Goal: Information Seeking & Learning: Understand process/instructions

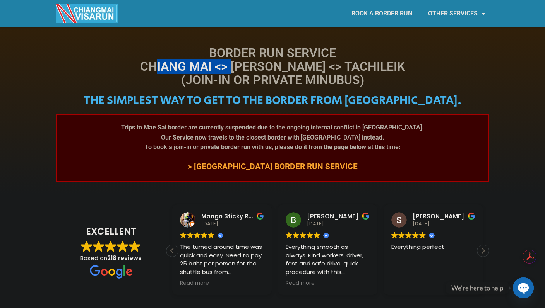
drag, startPoint x: 176, startPoint y: 68, endPoint x: 305, endPoint y: 68, distance: 128.8
click at [280, 67] on h1 "Border Run Service Chiang Mai <> Mae Sai <> Tachileik (Join-In or Private Minub…" at bounding box center [272, 66] width 433 height 41
click at [340, 68] on h1 "Border Run Service Chiang Mai <> Mae Sai <> Tachileik (Join-In or Private Minub…" at bounding box center [272, 66] width 433 height 41
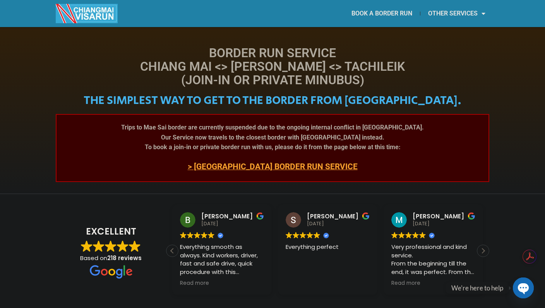
click at [254, 164] on link "> CHIANG KHONG BORDER RUN SERVICE" at bounding box center [273, 166] width 170 height 9
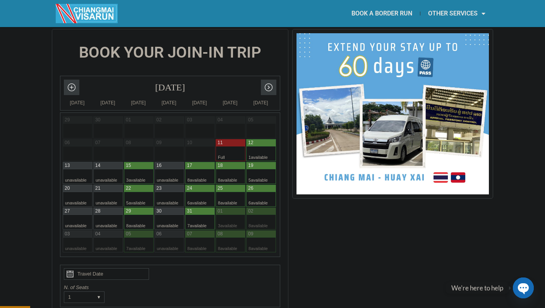
scroll to position [180, 0]
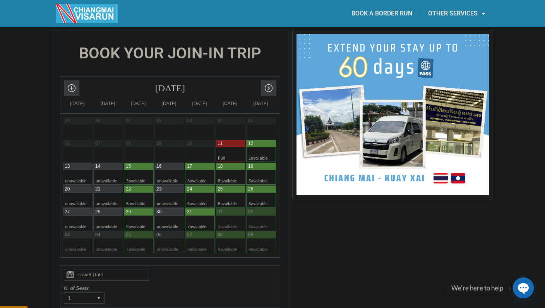
click at [223, 147] on div at bounding box center [223, 154] width 15 height 15
click at [225, 140] on div at bounding box center [223, 143] width 15 height 7
click at [194, 147] on div at bounding box center [192, 154] width 15 height 15
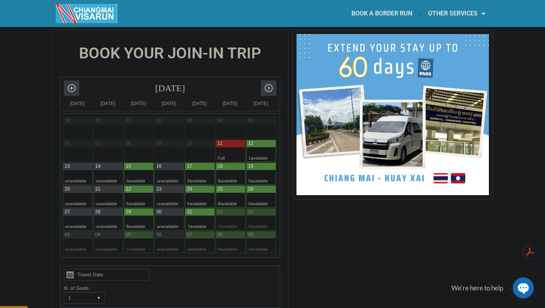
click at [229, 147] on div at bounding box center [223, 154] width 15 height 15
click at [199, 147] on div at bounding box center [192, 154] width 15 height 15
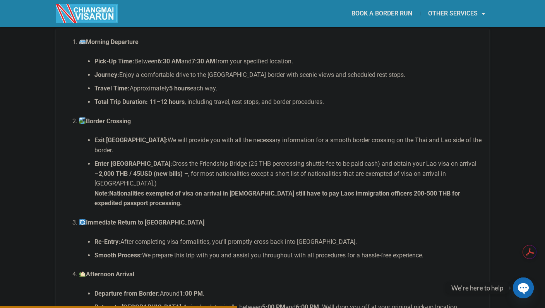
scroll to position [1573, 0]
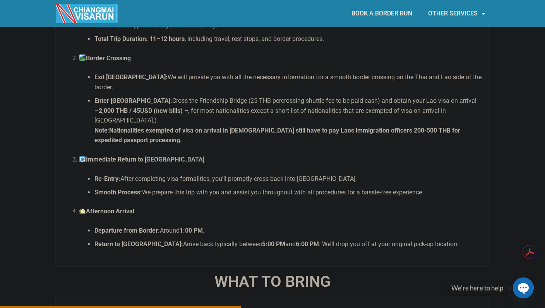
drag, startPoint x: 106, startPoint y: 191, endPoint x: 236, endPoint y: 182, distance: 130.7
click at [173, 207] on li "Afternoon Arrival Departure from Border: Around 1:00 PM . Return to [GEOGRAPHIC…" at bounding box center [280, 228] width 402 height 43
click at [270, 207] on li "Afternoon Arrival Departure from Border: Around 1:00 PM . Return to [GEOGRAPHIC…" at bounding box center [280, 228] width 402 height 43
drag, startPoint x: 108, startPoint y: 204, endPoint x: 416, endPoint y: 209, distance: 308.0
click at [415, 239] on li "Return to [GEOGRAPHIC_DATA]: Arrive back typically between 5:00 PM and 6:00 PM …" at bounding box center [287, 244] width 387 height 10
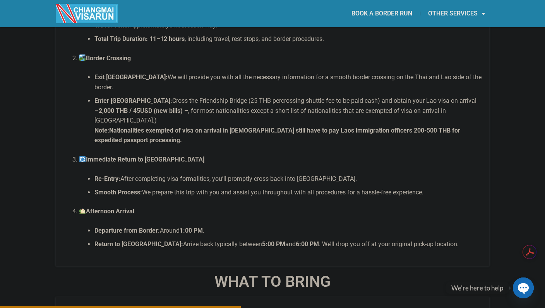
click at [422, 239] on li "Return to [GEOGRAPHIC_DATA]: Arrive back typically between 5:00 PM and 6:00 PM …" at bounding box center [287, 244] width 387 height 10
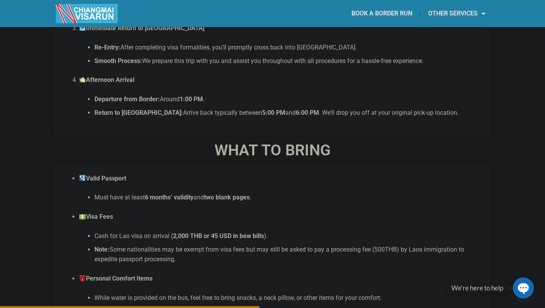
scroll to position [1780, 0]
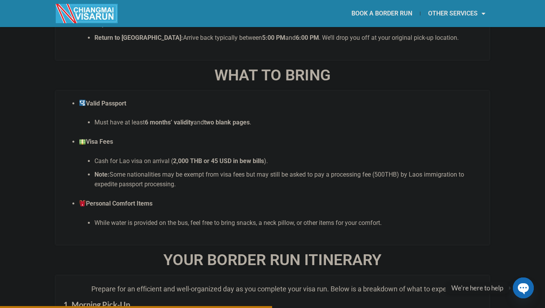
drag, startPoint x: 111, startPoint y: 121, endPoint x: 250, endPoint y: 127, distance: 138.7
click at [250, 156] on li "Cash for Lao visa on arrival ( 2,000 THB or 45 USD in bew bills )." at bounding box center [287, 161] width 387 height 10
drag, startPoint x: 257, startPoint y: 125, endPoint x: 103, endPoint y: 120, distance: 154.1
click at [103, 156] on li "Cash for Lao visa on arrival ( 2,000 THB or 45 USD in bew bills )." at bounding box center [287, 161] width 387 height 10
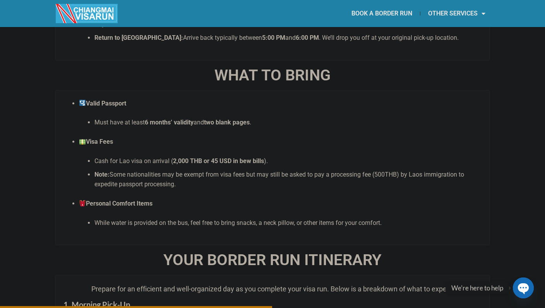
click at [103, 156] on li "Cash for Lao visa on arrival ( 2,000 THB or 45 USD in bew bills )." at bounding box center [287, 161] width 387 height 10
drag, startPoint x: 103, startPoint y: 120, endPoint x: 256, endPoint y: 126, distance: 153.3
click at [256, 156] on li "Cash for Lao visa on arrival ( 2,000 THB or 45 USD in bew bills )." at bounding box center [287, 161] width 387 height 10
click at [256, 157] on strong "2,000 THB or 45 USD in bew bills" at bounding box center [218, 160] width 91 height 7
drag, startPoint x: 109, startPoint y: 135, endPoint x: 158, endPoint y: 148, distance: 50.7
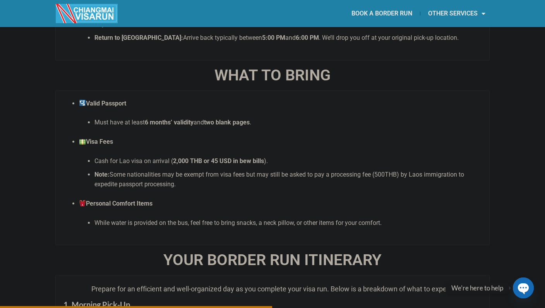
click at [158, 170] on li "Note: Some nationalities may be exempt from visa fees but may still be asked to…" at bounding box center [287, 180] width 387 height 20
click at [159, 170] on li "Note: Some nationalities may be exempt from visa fees but may still be asked to…" at bounding box center [287, 180] width 387 height 20
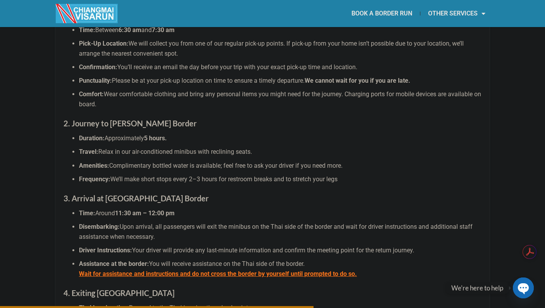
scroll to position [2089, 0]
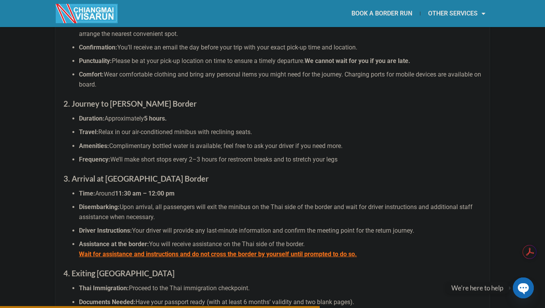
drag, startPoint x: 90, startPoint y: 93, endPoint x: 224, endPoint y: 91, distance: 134.7
click at [221, 127] on li "Travel: Relax in our air-conditioned minibus with reclining seats." at bounding box center [280, 132] width 402 height 10
click at [116, 142] on span "Complimentary bottled water is available; feel free to ask your driver if you n…" at bounding box center [225, 145] width 233 height 7
drag, startPoint x: 85, startPoint y: 109, endPoint x: 337, endPoint y: 110, distance: 251.5
click at [337, 141] on li "Amenities: Complimentary bottled water is available; feel free to ask your driv…" at bounding box center [280, 146] width 402 height 10
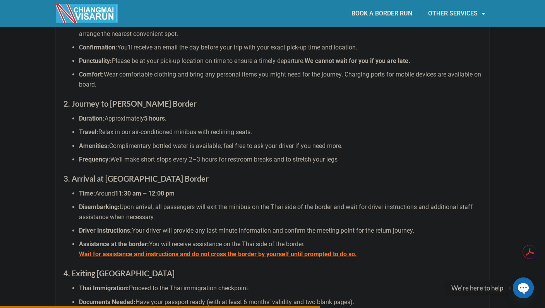
click at [337, 142] on span "Complimentary bottled water is available; feel free to ask your driver if you n…" at bounding box center [225, 145] width 233 height 7
drag, startPoint x: 91, startPoint y: 122, endPoint x: 331, endPoint y: 125, distance: 239.5
click at [331, 155] on li "Frequency: We’ll make short stops every 2–3 hours for restroom breaks and to st…" at bounding box center [280, 160] width 402 height 10
click at [331, 156] on span "We’ll make short stops every 2–3 hours for restroom breaks and to stretch your …" at bounding box center [223, 159] width 227 height 7
drag, startPoint x: 83, startPoint y: 158, endPoint x: 175, endPoint y: 151, distance: 92.3
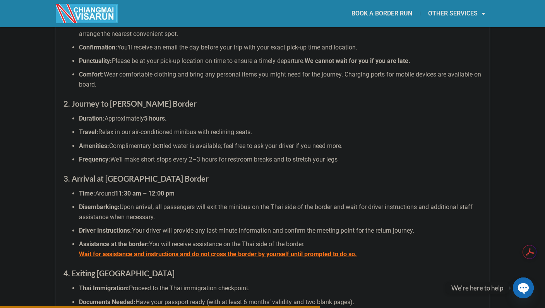
click at [175, 189] on li "Time: Around 11:30 am – 12:00 pm" at bounding box center [280, 194] width 402 height 10
click at [233, 189] on li "Time: Around 11:30 am – 12:00 pm" at bounding box center [280, 194] width 402 height 10
click at [205, 173] on h3 "3. Arrival at [GEOGRAPHIC_DATA] Border" at bounding box center [272, 179] width 418 height 12
drag, startPoint x: 88, startPoint y: 167, endPoint x: 144, endPoint y: 178, distance: 57.1
click at [144, 202] on li "Disembarking: Upon arrival, all passengers will exit the minibus on the Thai si…" at bounding box center [280, 212] width 402 height 20
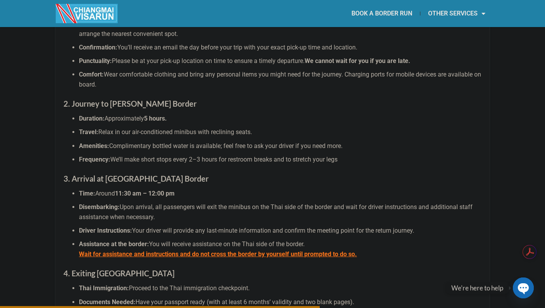
click at [144, 204] on span "Upon arrival, all passengers will exit the minibus on the Thai side of the bord…" at bounding box center [275, 212] width 393 height 17
drag, startPoint x: 144, startPoint y: 178, endPoint x: 100, endPoint y: 169, distance: 44.9
click at [100, 202] on li "Disembarking: Upon arrival, all passengers will exit the minibus on the Thai si…" at bounding box center [280, 212] width 402 height 20
click at [100, 204] on strong "Disembarking:" at bounding box center [99, 207] width 41 height 7
drag, startPoint x: 94, startPoint y: 169, endPoint x: 135, endPoint y: 178, distance: 42.3
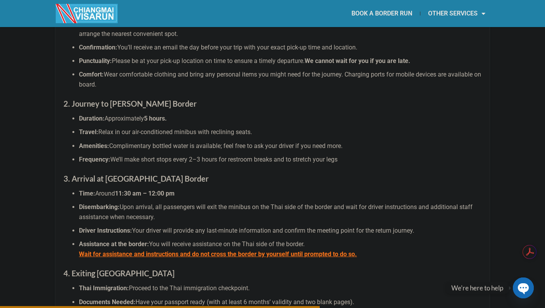
click at [135, 202] on li "Disembarking: Upon arrival, all passengers will exit the minibus on the Thai si…" at bounding box center [280, 212] width 402 height 20
click at [136, 204] on span "Upon arrival, all passengers will exit the minibus on the Thai side of the bord…" at bounding box center [275, 212] width 393 height 17
click at [141, 204] on span "Upon arrival, all passengers will exit the minibus on the Thai side of the bord…" at bounding box center [275, 212] width 393 height 17
drag, startPoint x: 142, startPoint y: 178, endPoint x: 97, endPoint y: 169, distance: 46.1
click at [97, 202] on li "Disembarking: Upon arrival, all passengers will exit the minibus on the Thai si…" at bounding box center [280, 212] width 402 height 20
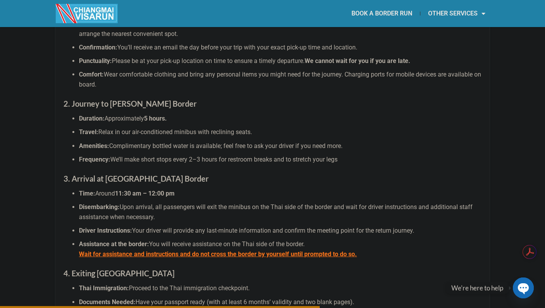
click at [97, 204] on strong "Disembarking:" at bounding box center [99, 207] width 41 height 7
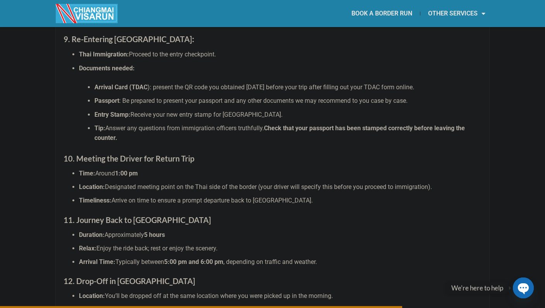
scroll to position [2605, 0]
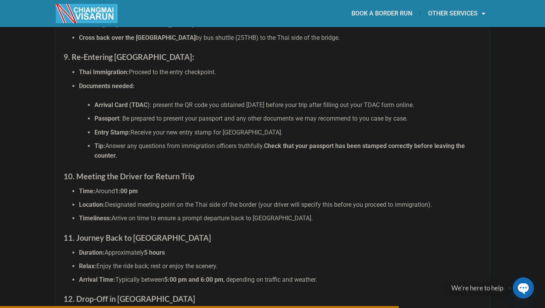
drag, startPoint x: 134, startPoint y: 105, endPoint x: 243, endPoint y: 109, distance: 109.2
click at [243, 142] on span "Answer any questions from immigration officers truthfully." at bounding box center [184, 145] width 159 height 7
drag, startPoint x: 278, startPoint y: 111, endPoint x: 294, endPoint y: 112, distance: 15.9
click at [278, 141] on li "Tip: Answer any questions from immigration officers truthfully. Check that your…" at bounding box center [287, 151] width 387 height 20
drag, startPoint x: 455, startPoint y: 108, endPoint x: 104, endPoint y: 103, distance: 350.6
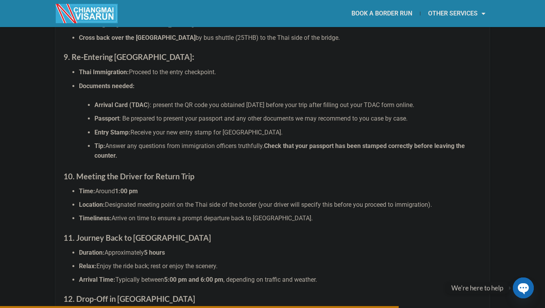
click at [104, 141] on li "Tip: Answer any questions from immigration officers truthfully. Check that your…" at bounding box center [287, 151] width 387 height 20
drag, startPoint x: 78, startPoint y: 136, endPoint x: 148, endPoint y: 139, distance: 70.1
click at [147, 172] on strong "10. Meeting the Driver for Return Trip" at bounding box center [128, 176] width 131 height 9
drag, startPoint x: 186, startPoint y: 140, endPoint x: 83, endPoint y: 137, distance: 103.4
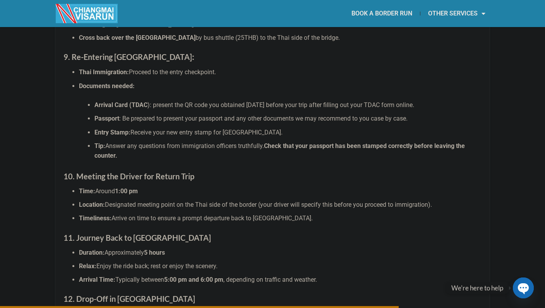
click at [83, 172] on strong "10. Meeting the Driver for Return Trip" at bounding box center [128, 176] width 131 height 9
click at [208, 170] on h3 "10. Meeting the Driver for Return Trip" at bounding box center [272, 176] width 418 height 12
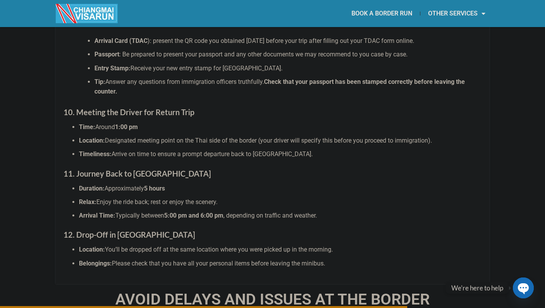
scroll to position [2682, 0]
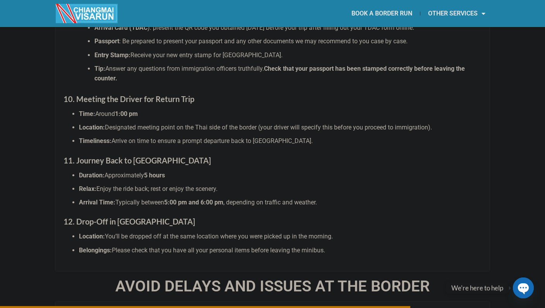
drag, startPoint x: 86, startPoint y: 103, endPoint x: 267, endPoint y: 103, distance: 180.7
click at [265, 136] on li "Timeliness: Arrive on time to ensure a prompt departure back to [GEOGRAPHIC_DAT…" at bounding box center [280, 141] width 402 height 10
click at [267, 137] on span "Arrive on time to ensure a prompt departure back to [GEOGRAPHIC_DATA]." at bounding box center [211, 140] width 201 height 7
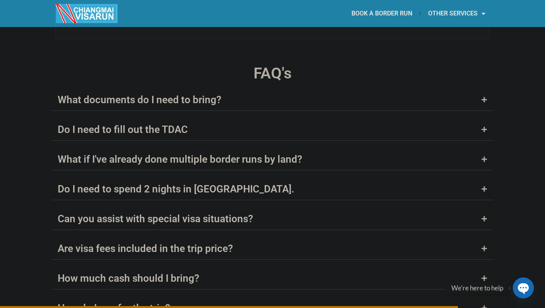
scroll to position [2992, 0]
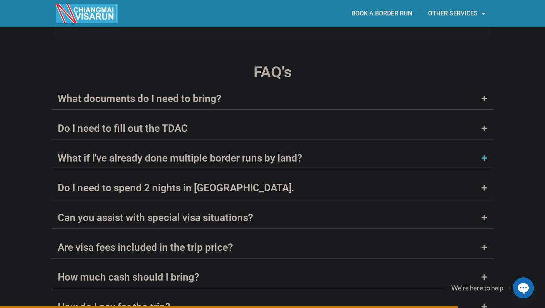
click at [306, 147] on div "What if I've already done multiple border runs by land?" at bounding box center [272, 158] width 441 height 22
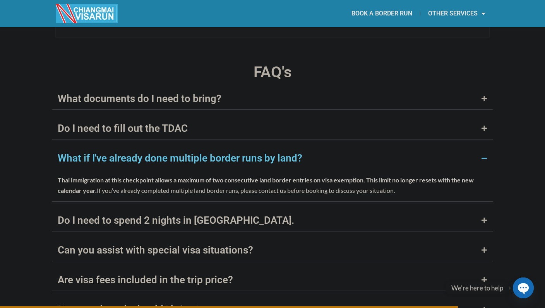
drag, startPoint x: 71, startPoint y: 140, endPoint x: 224, endPoint y: 142, distance: 153.2
click at [224, 176] on strong "Thai immigration at this checkpoint allows a maximum of two consecutive land bo…" at bounding box center [211, 179] width 307 height 7
click at [298, 176] on span "Thai immigration at this checkpoint allows a maximum of two consecutive land bo…" at bounding box center [266, 185] width 416 height 18
drag, startPoint x: 87, startPoint y: 143, endPoint x: 282, endPoint y: 142, distance: 194.2
click at [282, 176] on strong "Thai immigration at this checkpoint allows a maximum of two consecutive land bo…" at bounding box center [211, 179] width 307 height 7
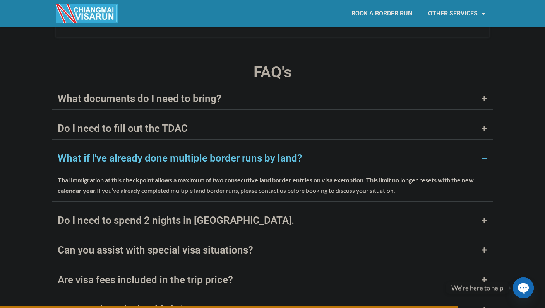
click at [282, 176] on strong "Thai immigration at this checkpoint allows a maximum of two consecutive land bo…" at bounding box center [211, 179] width 307 height 7
click at [251, 176] on strong "Thai immigration at this checkpoint allows a maximum of two consecutive land bo…" at bounding box center [211, 179] width 307 height 7
click at [264, 176] on strong "Thai immigration at this checkpoint allows a maximum of two consecutive land bo…" at bounding box center [211, 179] width 307 height 7
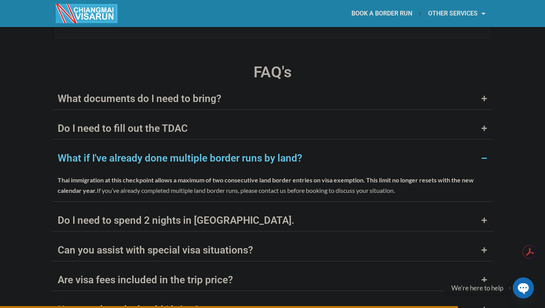
drag, startPoint x: 217, startPoint y: 141, endPoint x: 335, endPoint y: 140, distance: 118.4
click at [330, 176] on strong "Thai immigration at this checkpoint allows a maximum of two consecutive land bo…" at bounding box center [211, 179] width 307 height 7
click at [335, 176] on strong "Thai immigration at this checkpoint allows a maximum of two consecutive land bo…" at bounding box center [211, 179] width 307 height 7
drag, startPoint x: 436, startPoint y: 140, endPoint x: 150, endPoint y: 146, distance: 286.4
click at [150, 175] on p "Thai immigration at this checkpoint allows a maximum of two consecutive land bo…" at bounding box center [272, 185] width 429 height 21
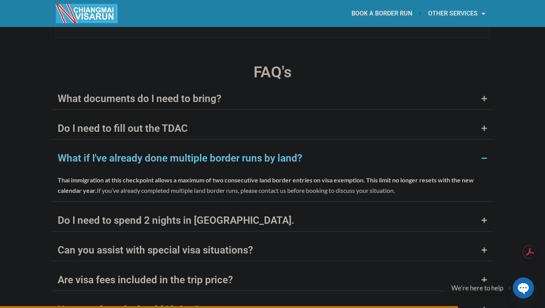
click at [150, 175] on p "Thai immigration at this checkpoint allows a maximum of two consecutive land bo…" at bounding box center [272, 185] width 429 height 21
drag, startPoint x: 95, startPoint y: 150, endPoint x: 315, endPoint y: 149, distance: 219.8
click at [315, 176] on span "Thai immigration at this checkpoint allows a maximum of two consecutive land bo…" at bounding box center [266, 185] width 416 height 18
drag, startPoint x: 390, startPoint y: 151, endPoint x: 64, endPoint y: 153, distance: 325.4
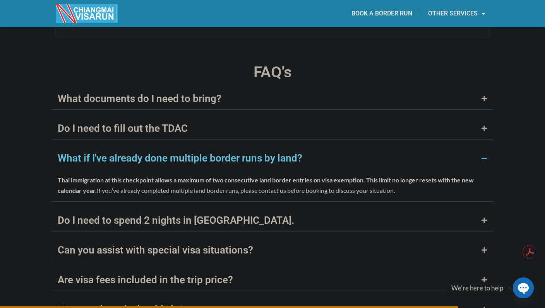
click at [64, 176] on span "Thai immigration at this checkpoint allows a maximum of two consecutive land bo…" at bounding box center [266, 185] width 416 height 18
click at [64, 176] on strong "This limit no longer resets with the new calendar year." at bounding box center [266, 185] width 416 height 18
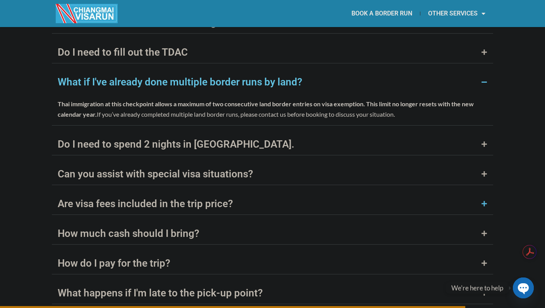
scroll to position [3069, 0]
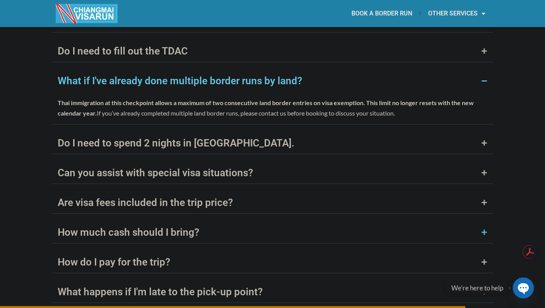
click at [212, 222] on div "How much cash should I bring?" at bounding box center [272, 233] width 441 height 22
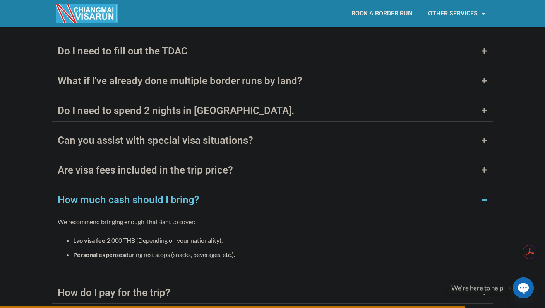
drag, startPoint x: 79, startPoint y: 203, endPoint x: 211, endPoint y: 202, distance: 131.9
click at [211, 235] on li "Lao visa fee: 2,000 THB (Depending on your nationality)." at bounding box center [280, 240] width 414 height 10
drag, startPoint x: 84, startPoint y: 214, endPoint x: 240, endPoint y: 209, distance: 156.0
click at [240, 235] on ul "Lao visa fee: 2,000 THB (Depending on your nationality). Personal expenses duri…" at bounding box center [272, 247] width 429 height 25
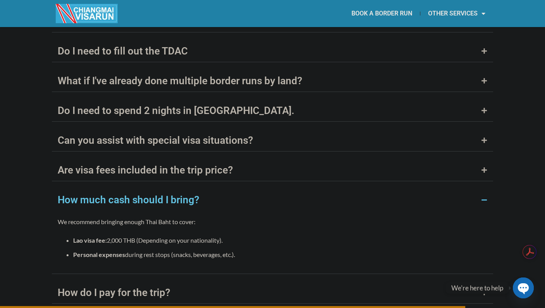
click at [303, 217] on p "We recommend bringing enough Thai Baht to cover:" at bounding box center [272, 222] width 429 height 10
drag, startPoint x: 180, startPoint y: 214, endPoint x: 83, endPoint y: 216, distance: 97.1
click at [83, 250] on li "Personal expenses during rest stops (snacks, beverages, etc.)." at bounding box center [280, 255] width 414 height 10
click at [83, 251] on strong "Personal expenses" at bounding box center [99, 254] width 52 height 7
drag, startPoint x: 66, startPoint y: 183, endPoint x: 191, endPoint y: 183, distance: 125.4
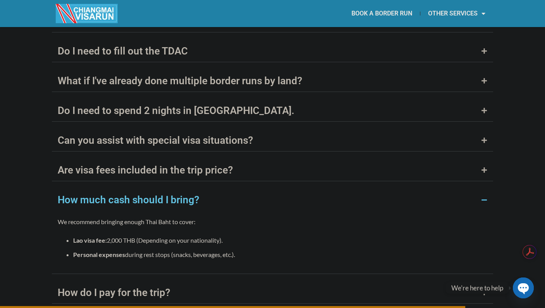
click at [191, 217] on p "We recommend bringing enough Thai Baht to cover:" at bounding box center [272, 222] width 429 height 10
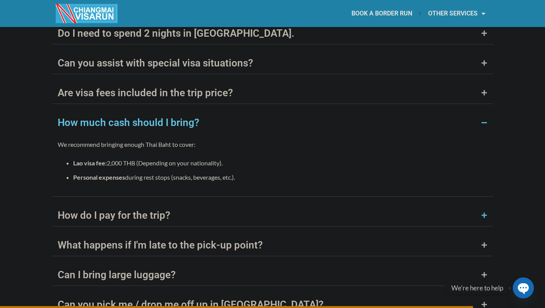
click at [178, 205] on div "How do I pay for the trip?" at bounding box center [272, 216] width 441 height 22
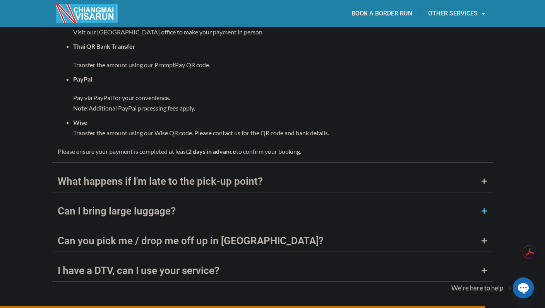
scroll to position [3353, 0]
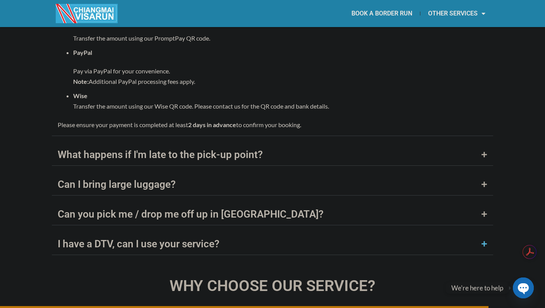
click at [197, 239] on div "I have a DTV, can I use your service?" at bounding box center [139, 244] width 162 height 10
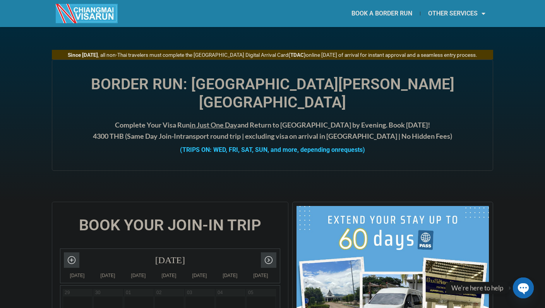
scroll to position [0, 0]
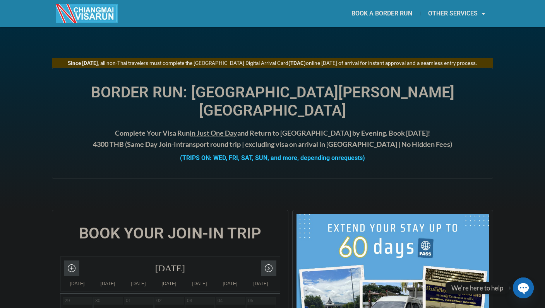
drag, startPoint x: 162, startPoint y: 123, endPoint x: 263, endPoint y: 125, distance: 100.6
click at [263, 128] on h4 "Complete Your Visa Run in Just One Day and Return to [GEOGRAPHIC_DATA] by Eveni…" at bounding box center [272, 139] width 425 height 22
drag, startPoint x: 286, startPoint y: 128, endPoint x: 408, endPoint y: 124, distance: 122.0
click at [408, 128] on h4 "Complete Your Visa Run in Just One Day and Return to [GEOGRAPHIC_DATA] by Eveni…" at bounding box center [272, 139] width 425 height 22
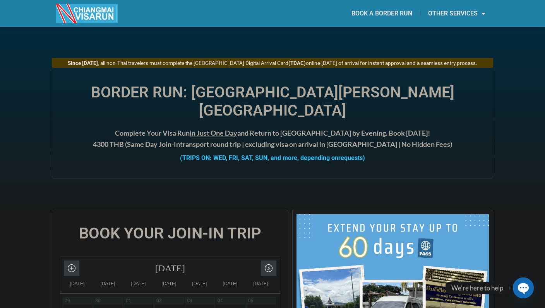
click at [408, 128] on h4 "Complete Your Visa Run in Just One Day and Return to [GEOGRAPHIC_DATA] by Eveni…" at bounding box center [272, 139] width 425 height 22
drag, startPoint x: 422, startPoint y: 125, endPoint x: 282, endPoint y: 126, distance: 140.4
click at [282, 128] on h4 "Complete Your Visa Run in Just One Day and Return to [GEOGRAPHIC_DATA] by Eveni…" at bounding box center [272, 139] width 425 height 22
drag, startPoint x: 228, startPoint y: 142, endPoint x: 350, endPoint y: 141, distance: 122.3
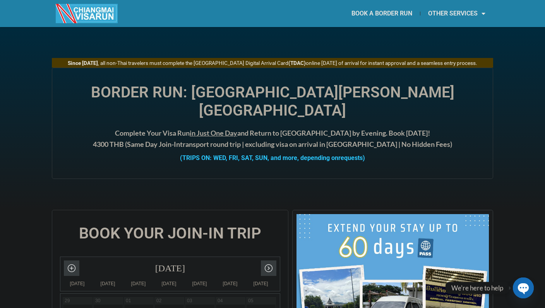
click at [350, 154] on strong "(TRIPS ON: WED, FRI, SAT, SUN, and more, depending on requests)" at bounding box center [272, 157] width 185 height 7
click at [350, 154] on span "requests)" at bounding box center [351, 157] width 27 height 7
drag, startPoint x: 356, startPoint y: 140, endPoint x: 191, endPoint y: 140, distance: 164.4
click at [191, 154] on strong "(TRIPS ON: WED, FRI, SAT, SUN, and more, depending on requests)" at bounding box center [272, 157] width 185 height 7
